Goal: Task Accomplishment & Management: Use online tool/utility

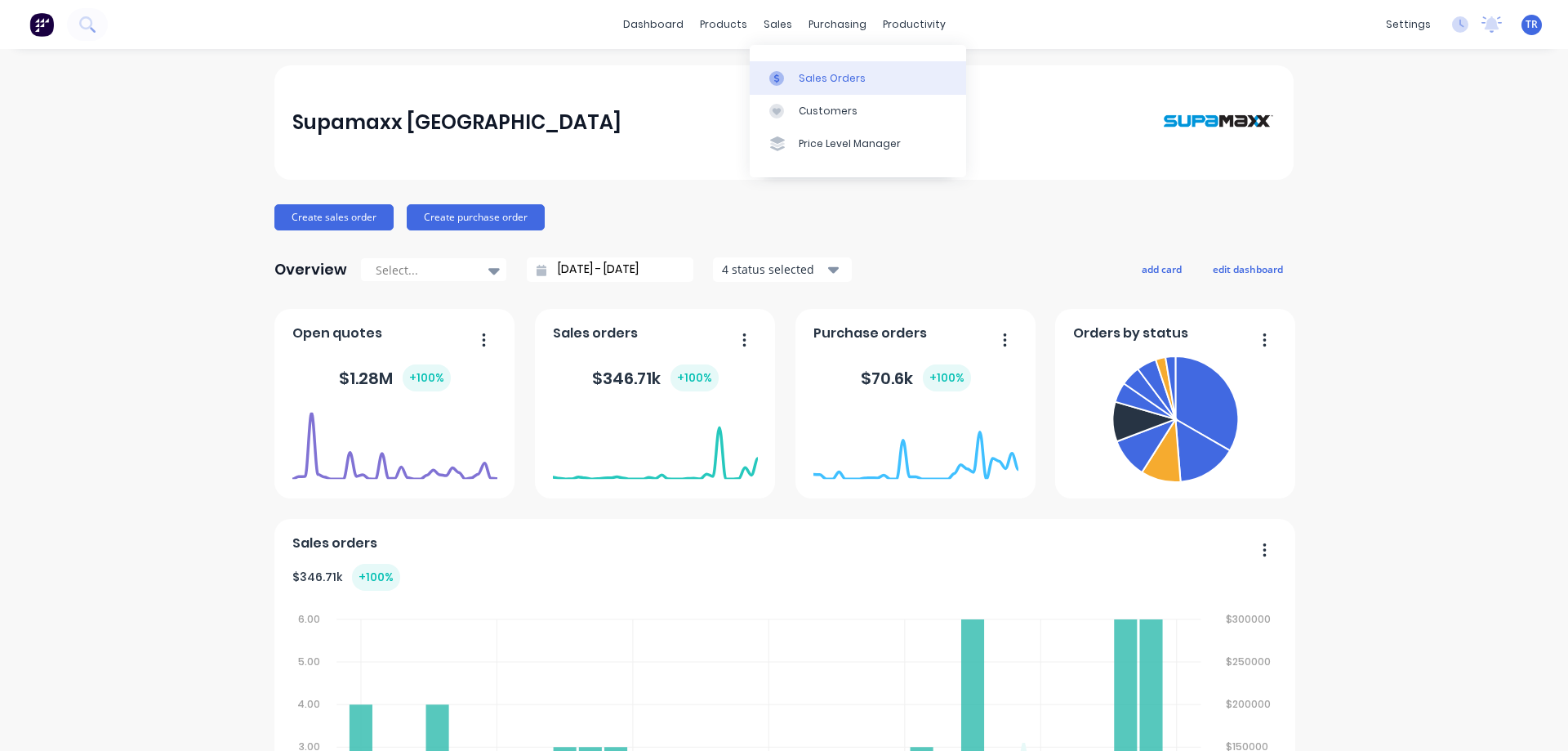
click at [793, 76] on div at bounding box center [781, 78] width 24 height 15
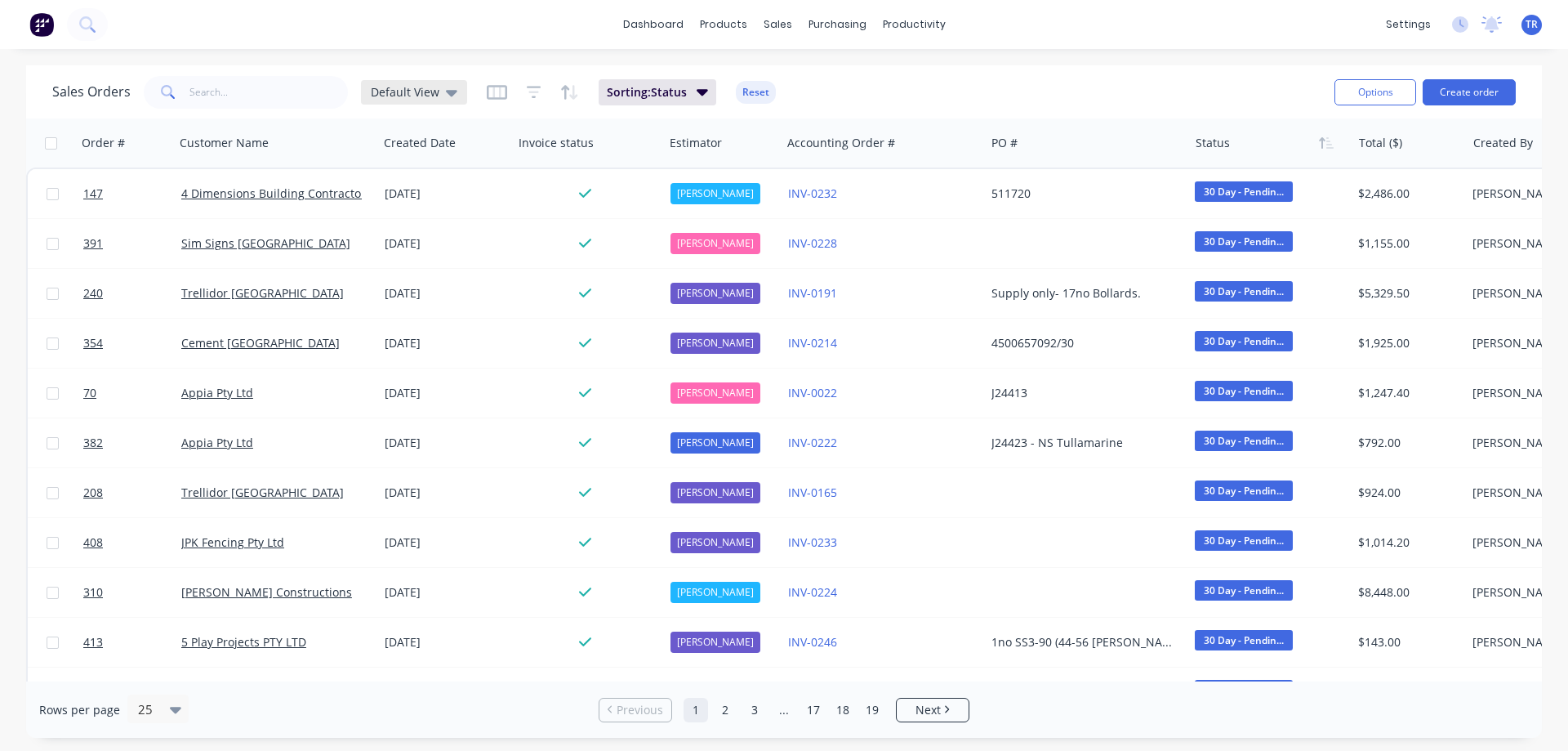
click at [448, 90] on icon at bounding box center [451, 93] width 12 height 7
click at [305, 86] on input "text" at bounding box center [268, 93] width 159 height 33
click at [199, 99] on input "text" at bounding box center [268, 93] width 159 height 33
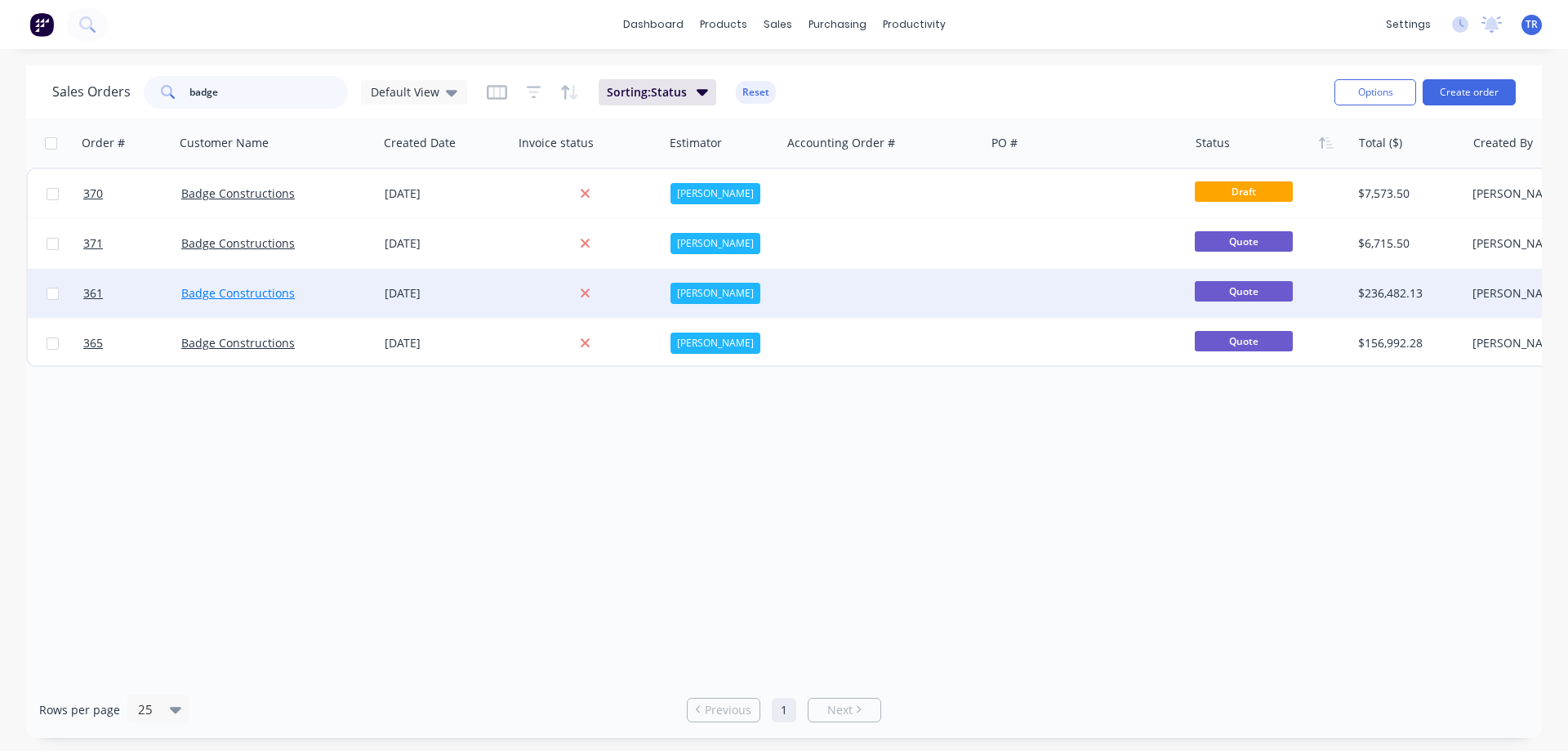
type input "badge"
click at [215, 290] on link "Badge Constructions" at bounding box center [238, 293] width 113 height 16
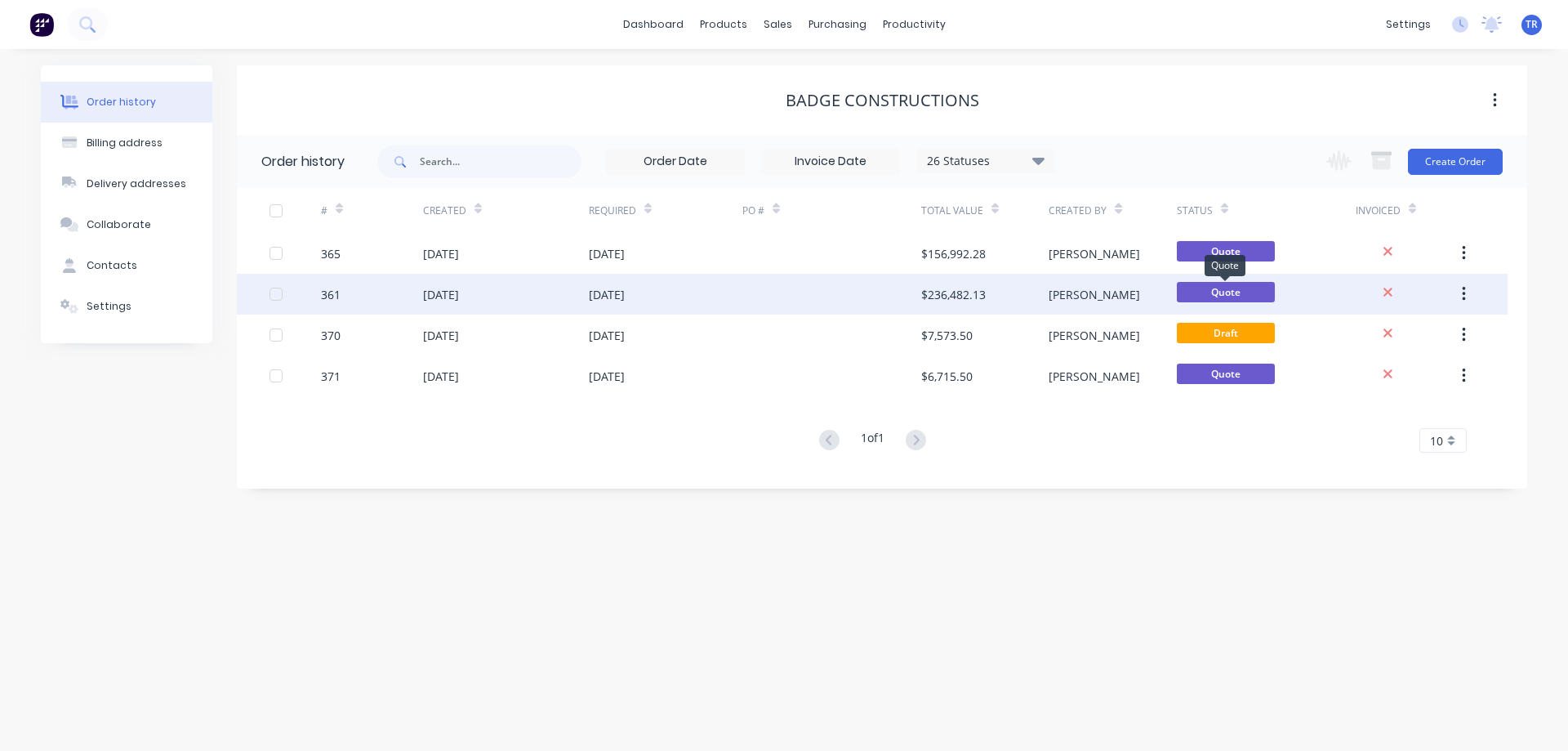
click at [1220, 290] on span "Quote" at bounding box center [1226, 292] width 98 height 20
